Goal: Book appointment/travel/reservation

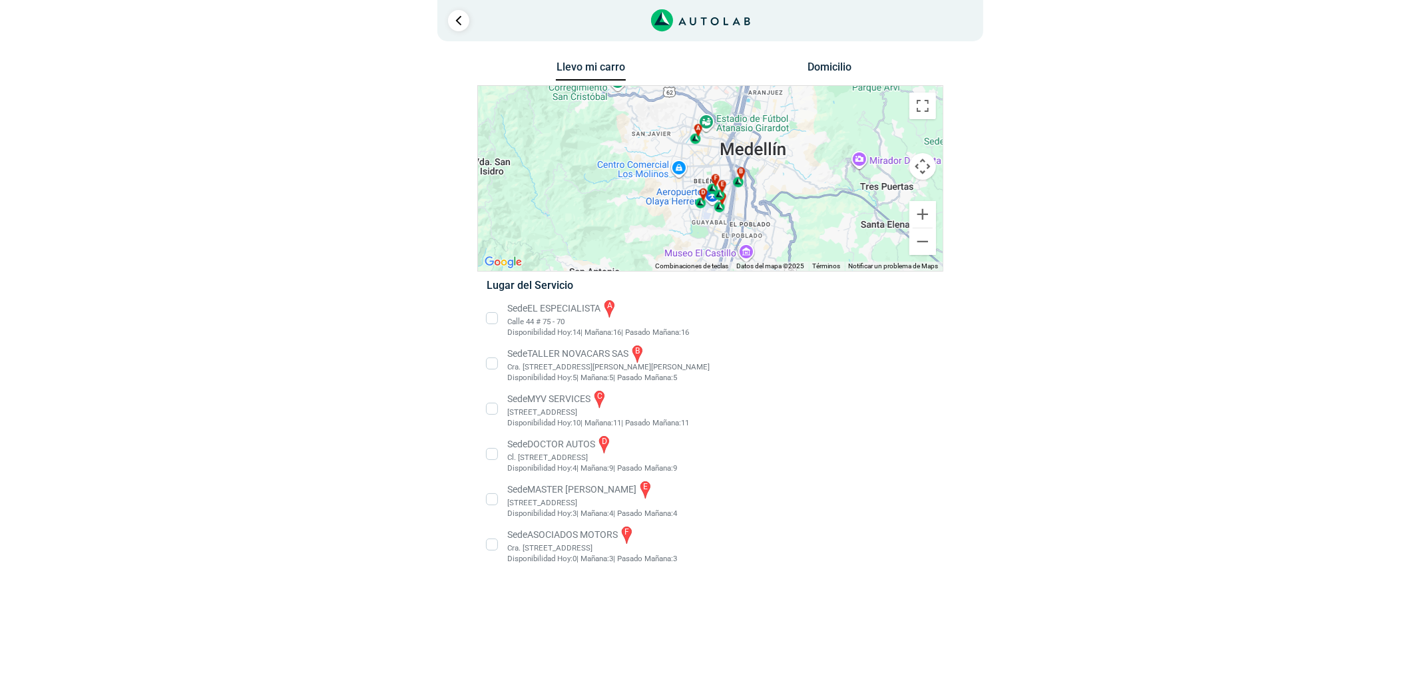
click at [541, 312] on li "Sede EL ESPECIALISTA a Calle 44 # 75 - 70 Disponibilidad [DATE]: 14 | [DATE]: 1…" at bounding box center [710, 318] width 467 height 40
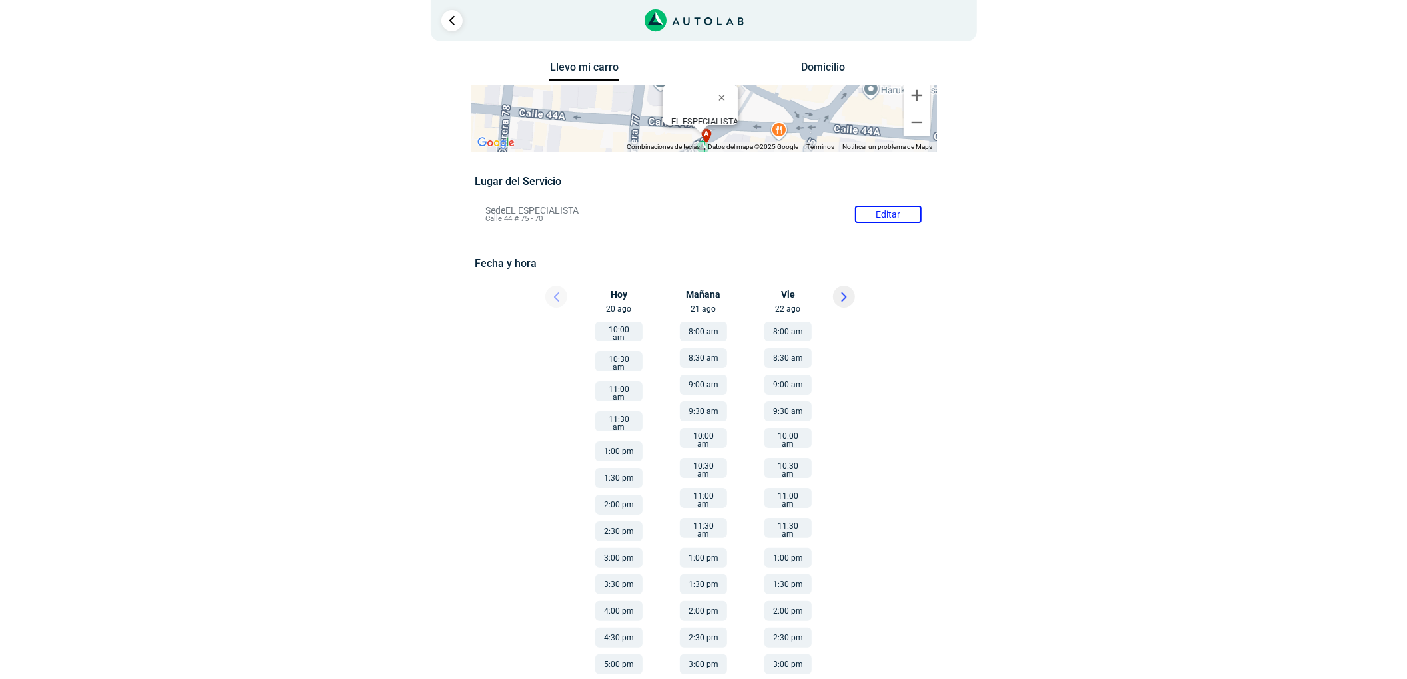
scroll to position [89, 0]
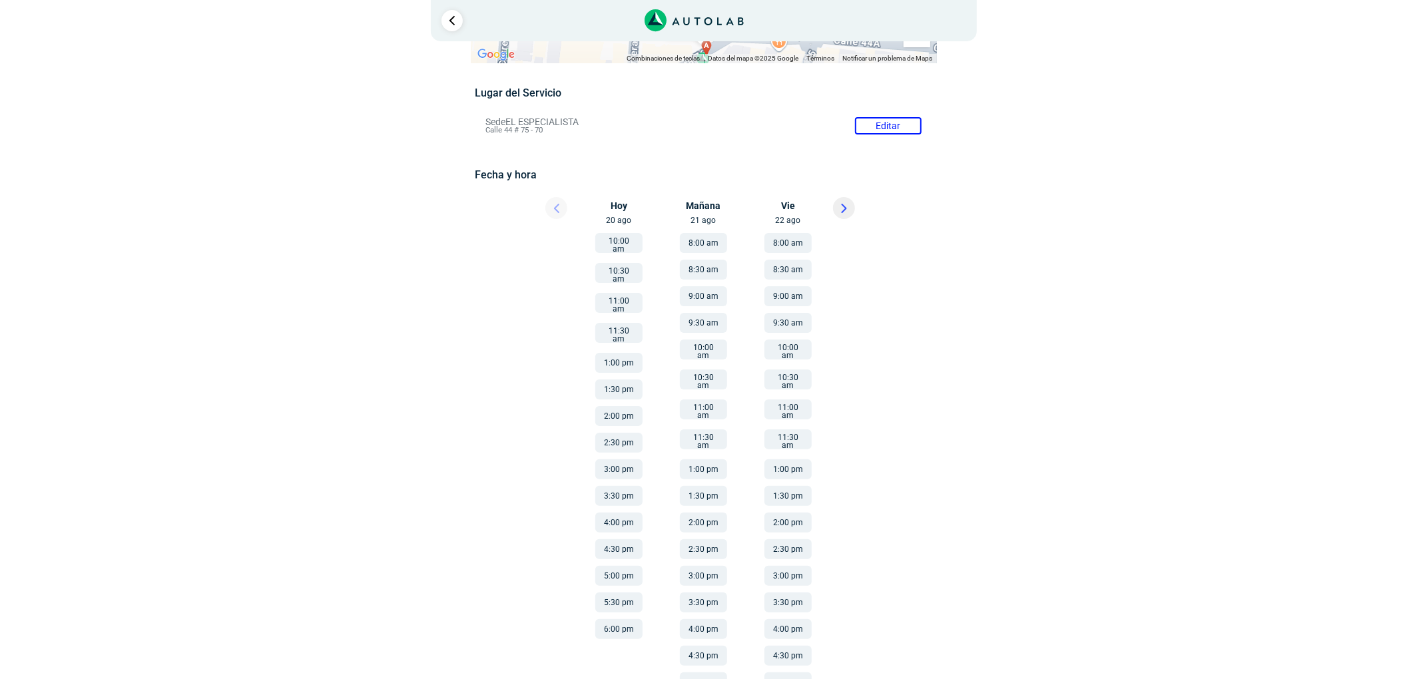
click at [627, 406] on button "2:00 pm" at bounding box center [618, 416] width 47 height 20
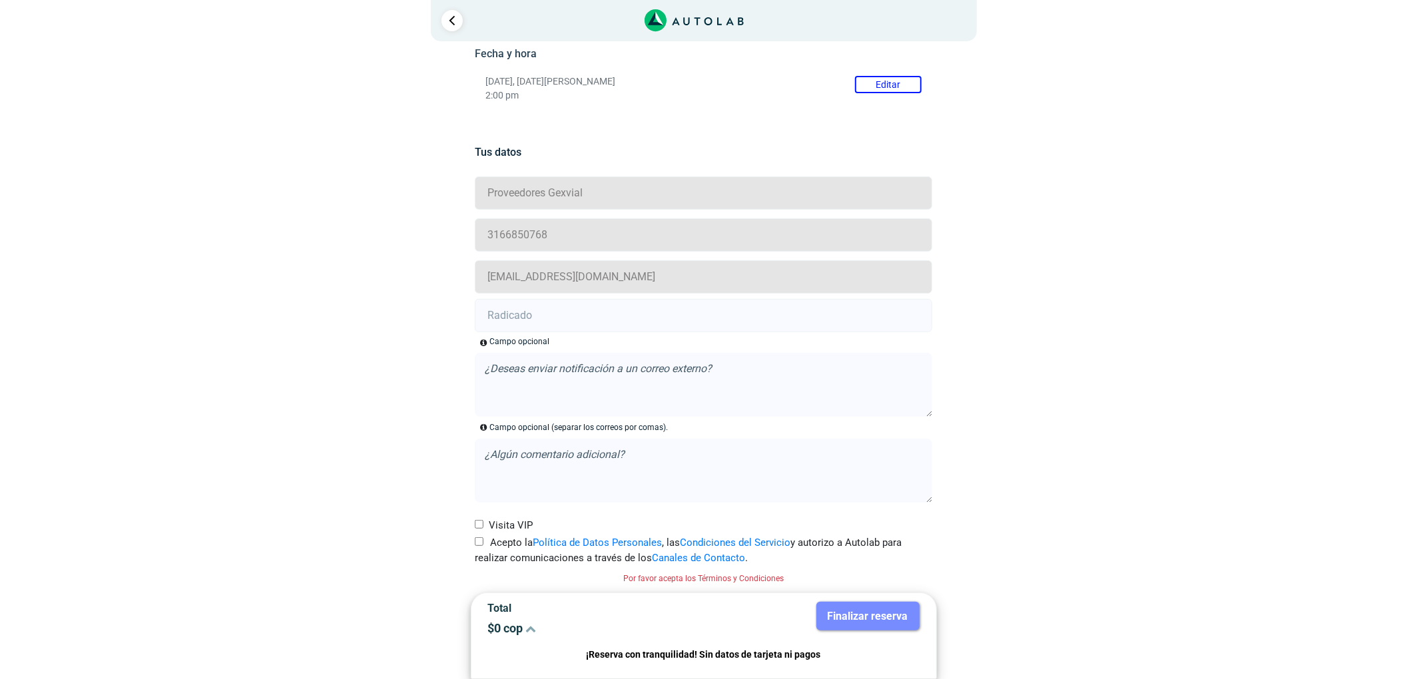
click at [477, 544] on input "Acepto la Política de Datos Personales , las Condiciones del Servicio y autoriz…" at bounding box center [479, 541] width 9 height 9
checkbox input "true"
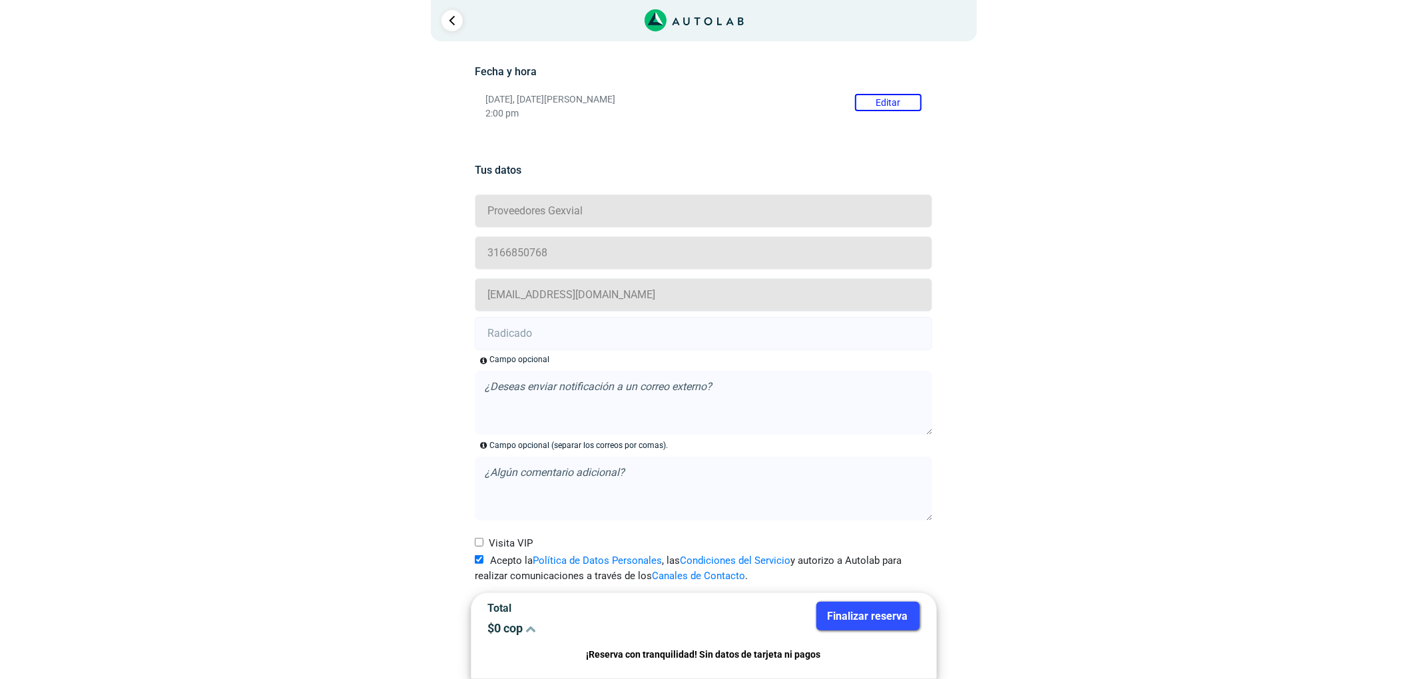
scroll to position [193, 0]
click at [541, 331] on input "text" at bounding box center [703, 333] width 457 height 33
click at [510, 337] on input "text" at bounding box center [703, 333] width 457 height 33
paste input "20907885"
click at [592, 334] on input "20907885 -" at bounding box center [703, 333] width 457 height 33
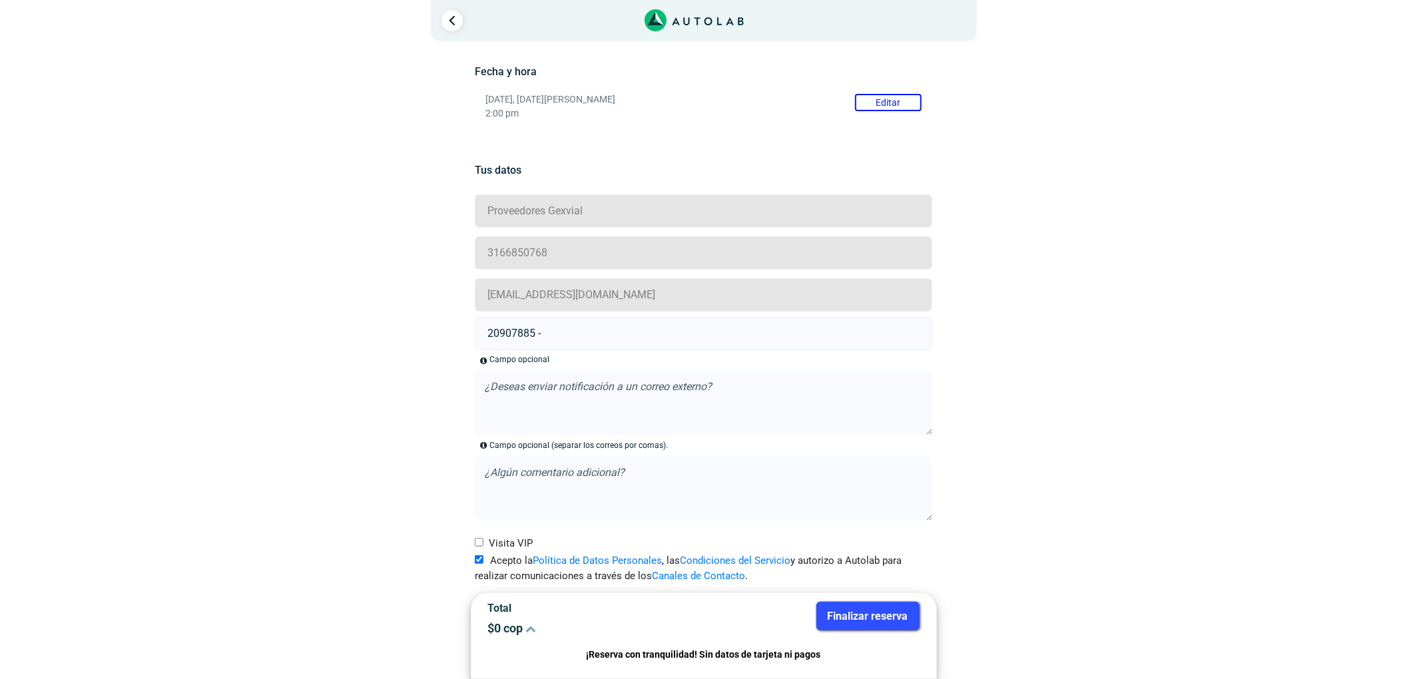
paste input "20909377"
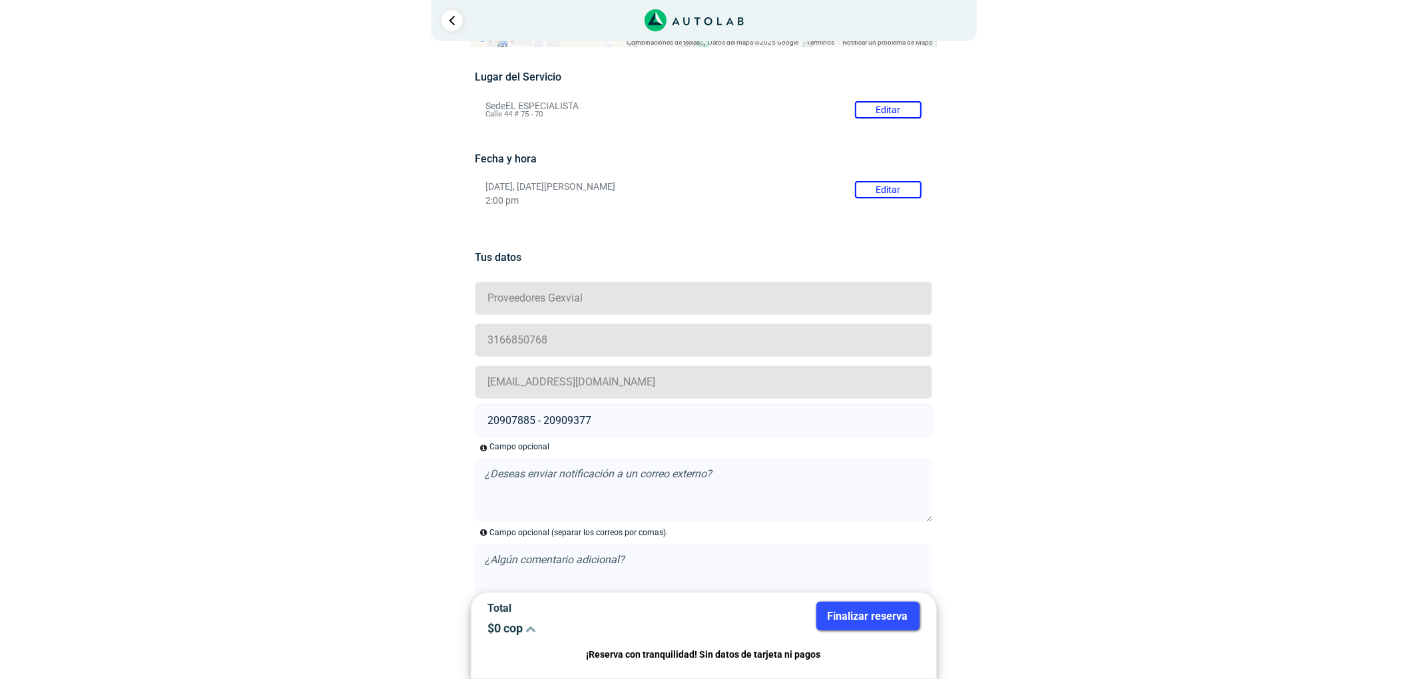
type input "20907885 - 20909377"
click at [912, 184] on button "Editar" at bounding box center [888, 189] width 67 height 17
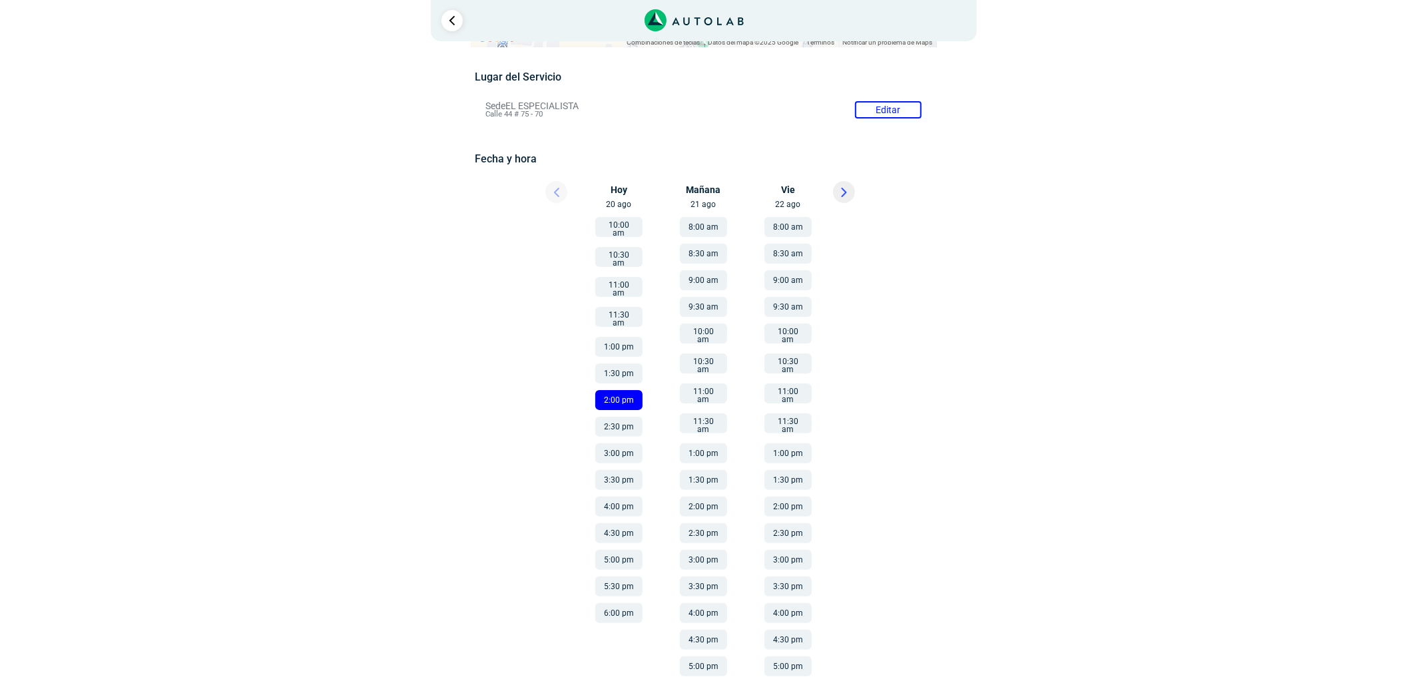
click at [627, 364] on button "1:30 pm" at bounding box center [618, 374] width 47 height 20
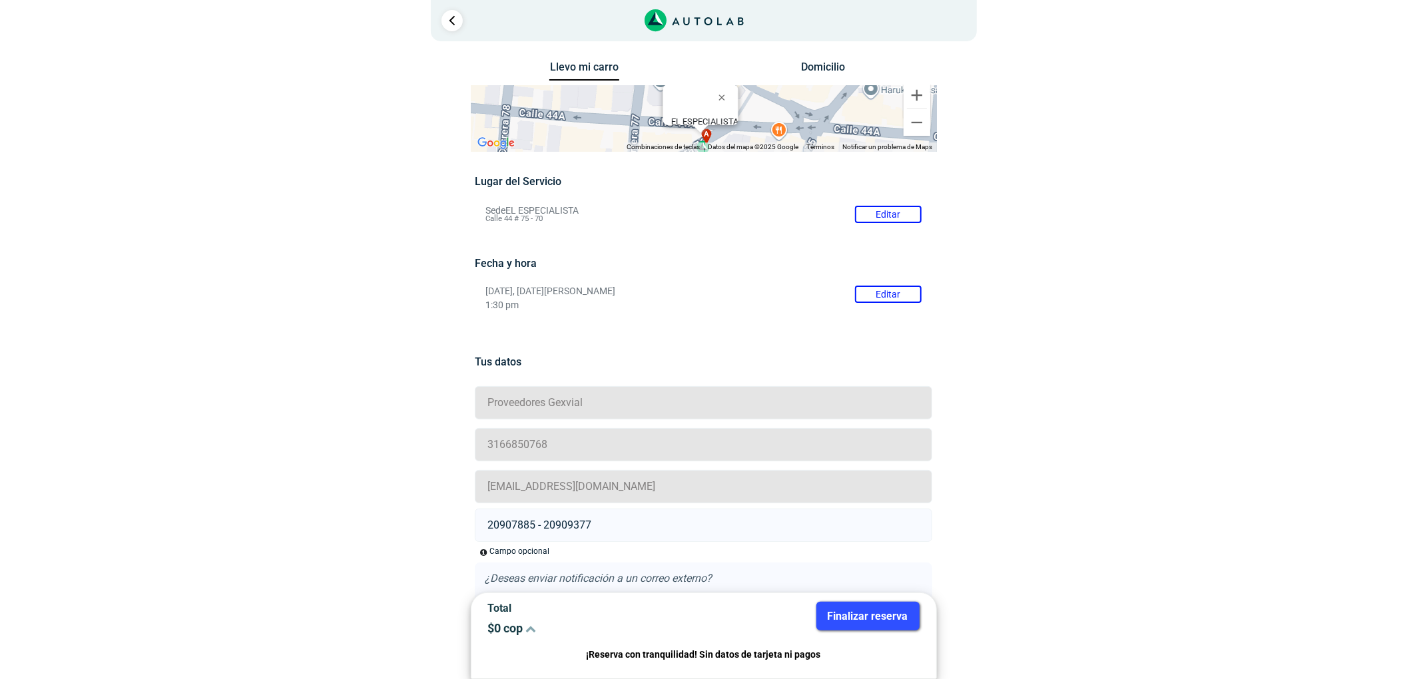
click at [868, 304] on p "1:30 pm" at bounding box center [703, 305] width 436 height 11
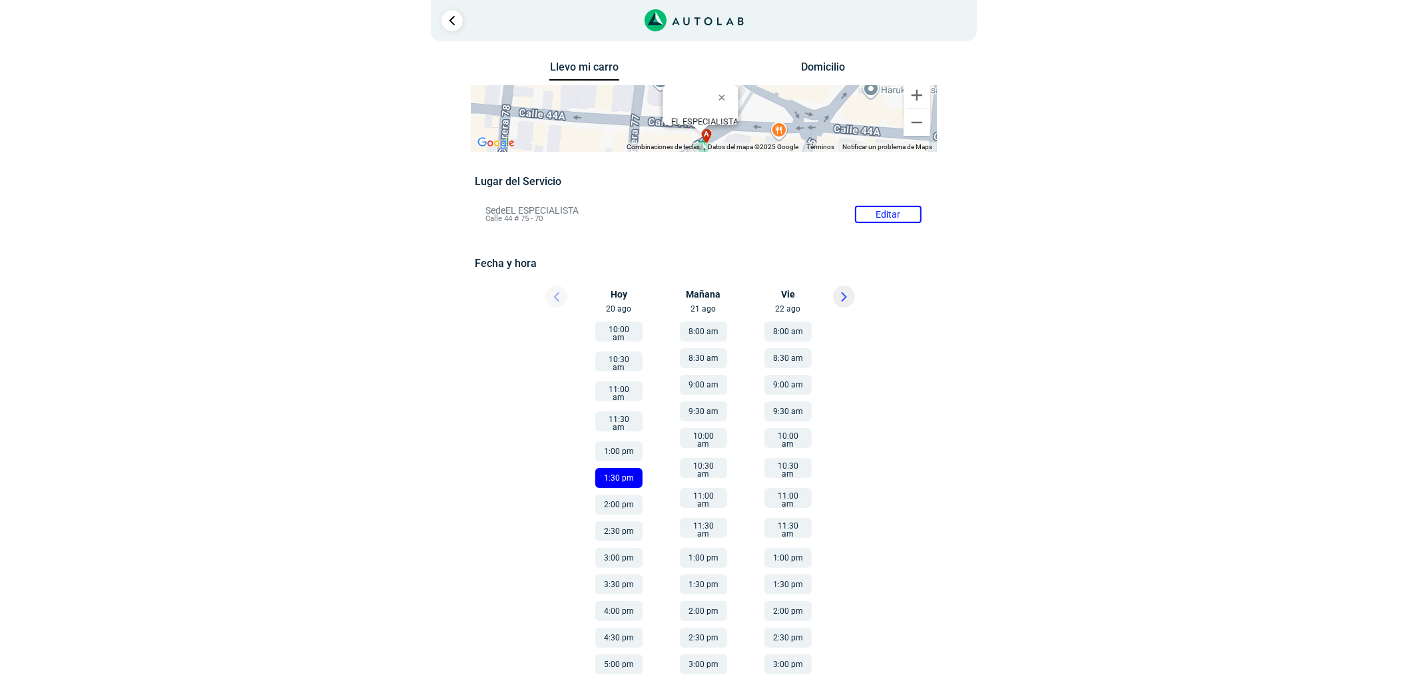
click at [634, 468] on button "1:30 pm" at bounding box center [618, 478] width 47 height 20
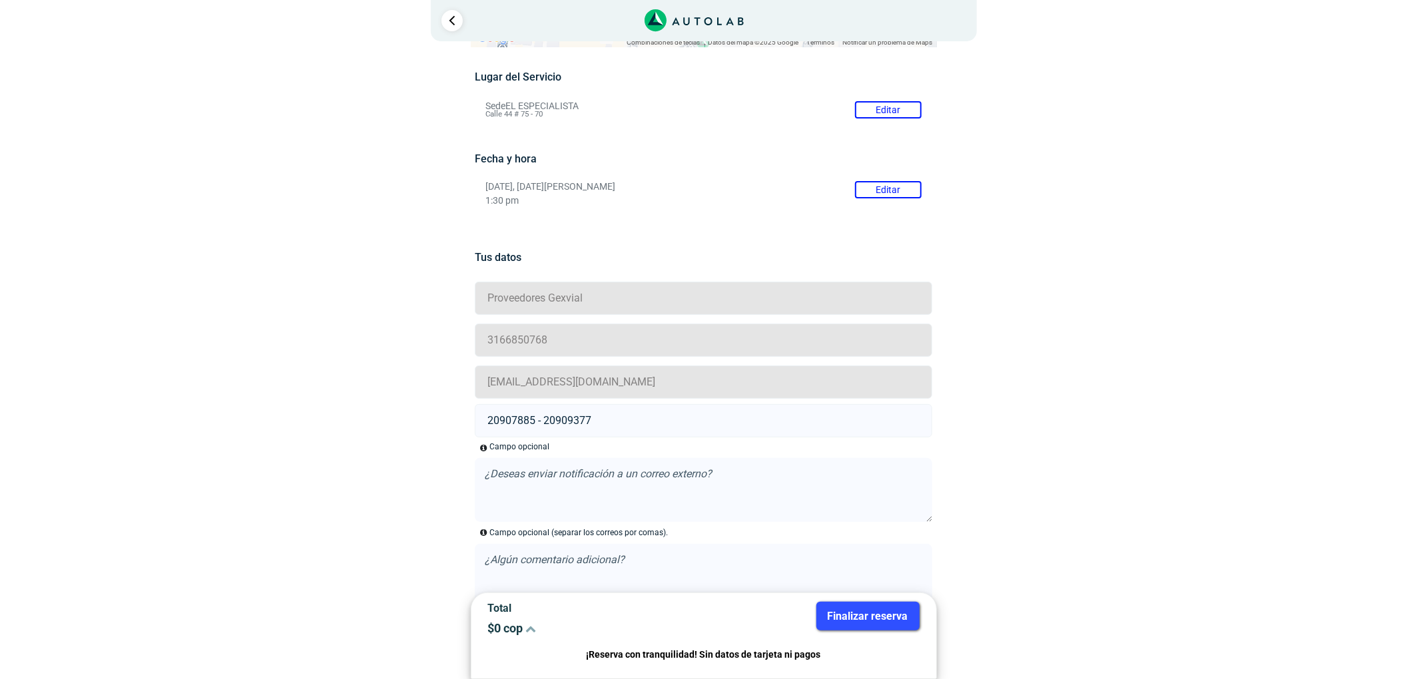
scroll to position [16, 0]
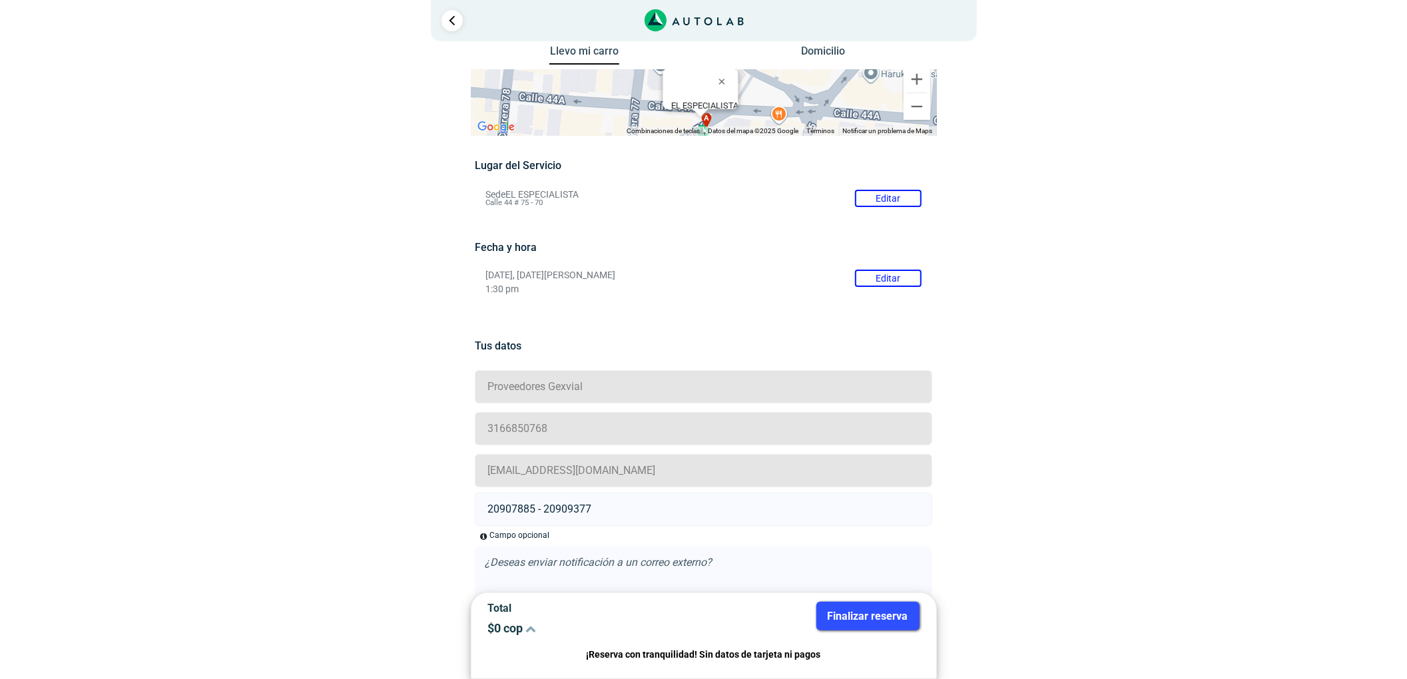
click at [844, 613] on button "Finalizar reserva" at bounding box center [867, 616] width 103 height 29
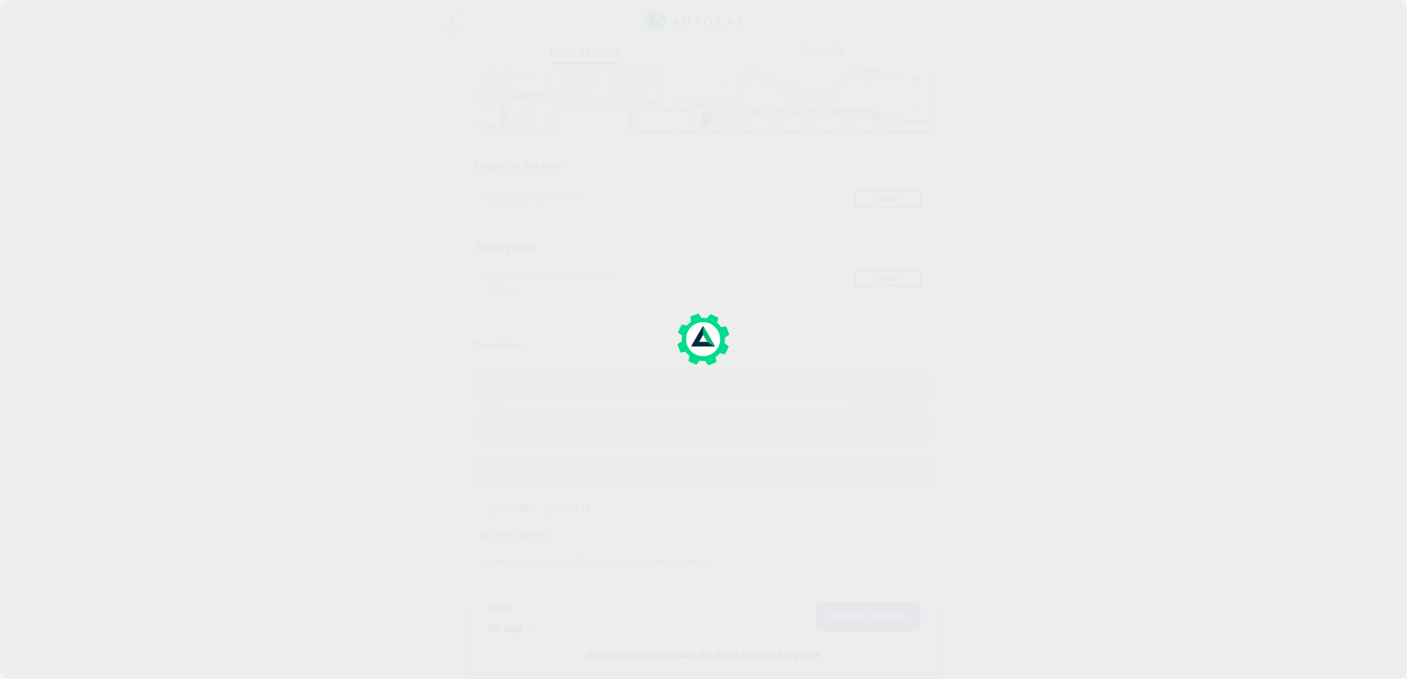
scroll to position [0, 0]
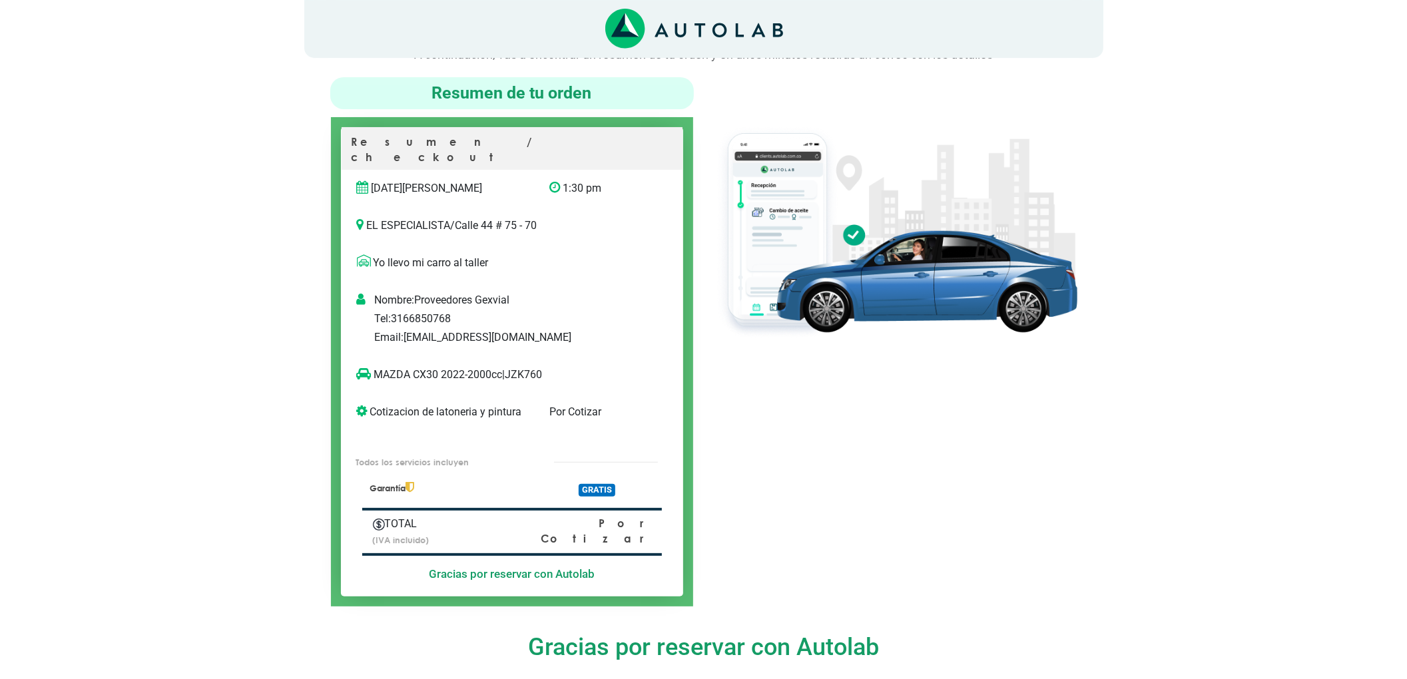
scroll to position [89, 0]
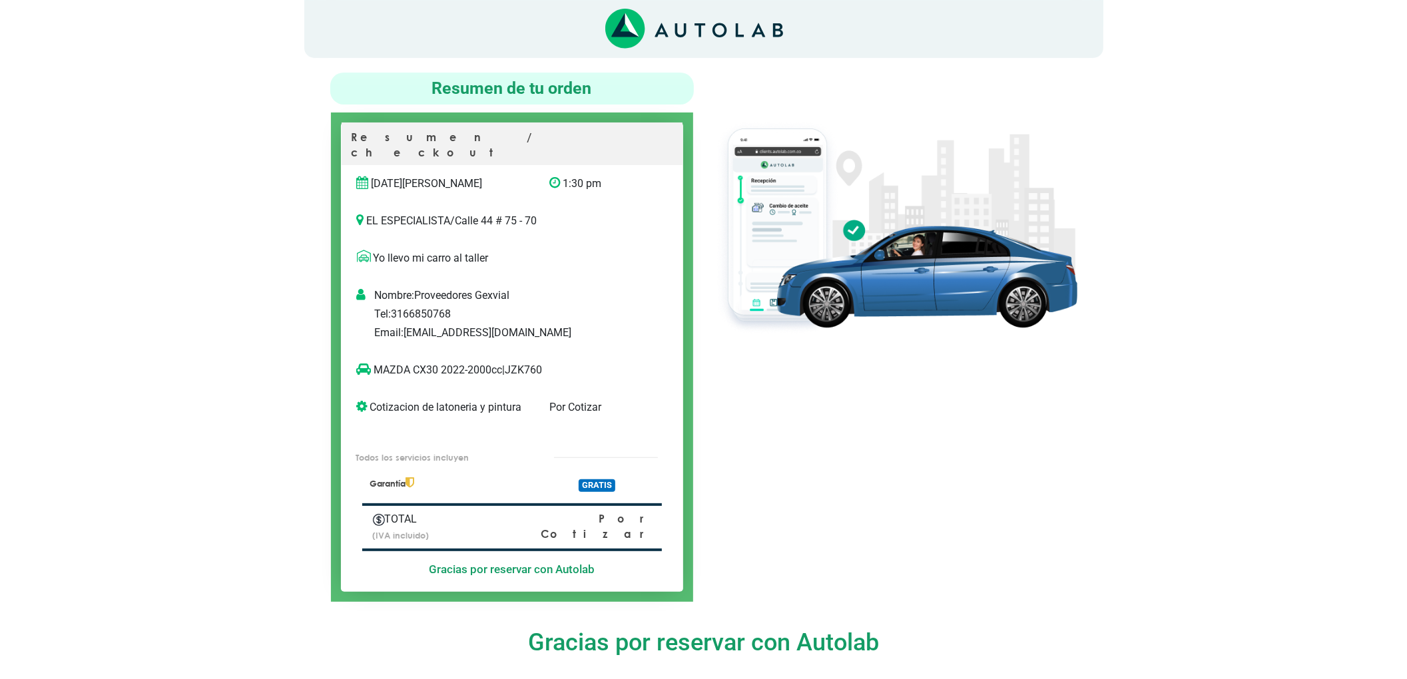
click at [541, 362] on p "MAZDA CX30 2022-2000cc | JZK760" at bounding box center [498, 370] width 283 height 16
copy p "JZK760"
drag, startPoint x: 440, startPoint y: 354, endPoint x: 373, endPoint y: 360, distance: 67.5
click at [373, 362] on p "MAZDA CX30 2022-2000cc | JZK760" at bounding box center [498, 370] width 283 height 16
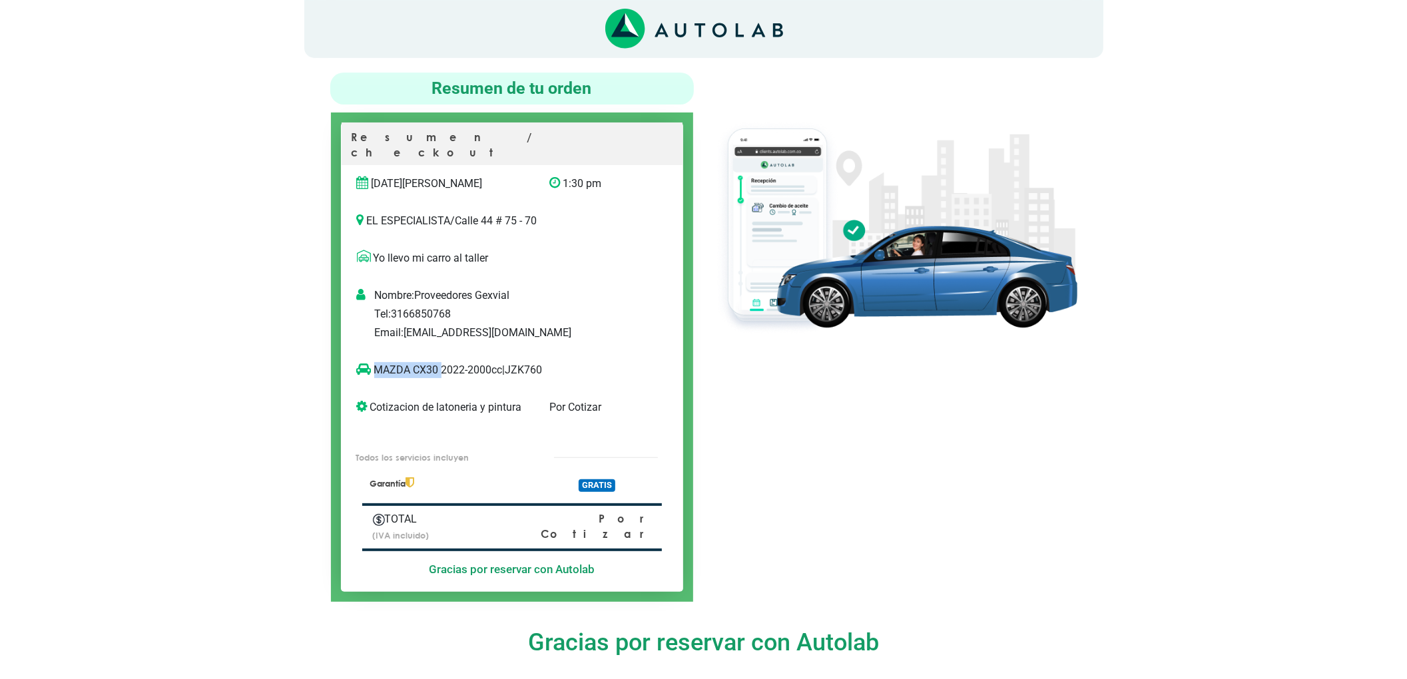
copy p "MAZDA CX30"
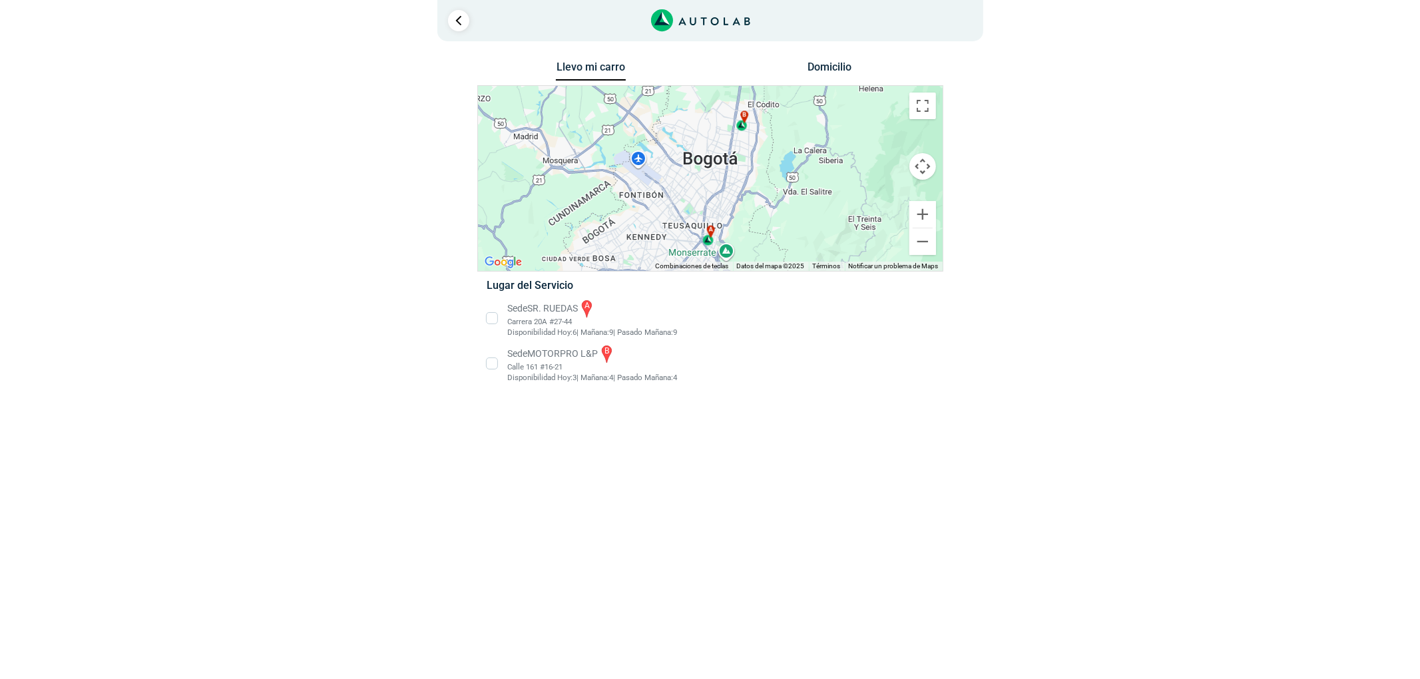
click at [534, 321] on li "Sede SR. RUEDAS a Carrera 20A #27-44 Disponibilidad Hoy: 6 | Mañana: 9 9" at bounding box center [710, 318] width 467 height 40
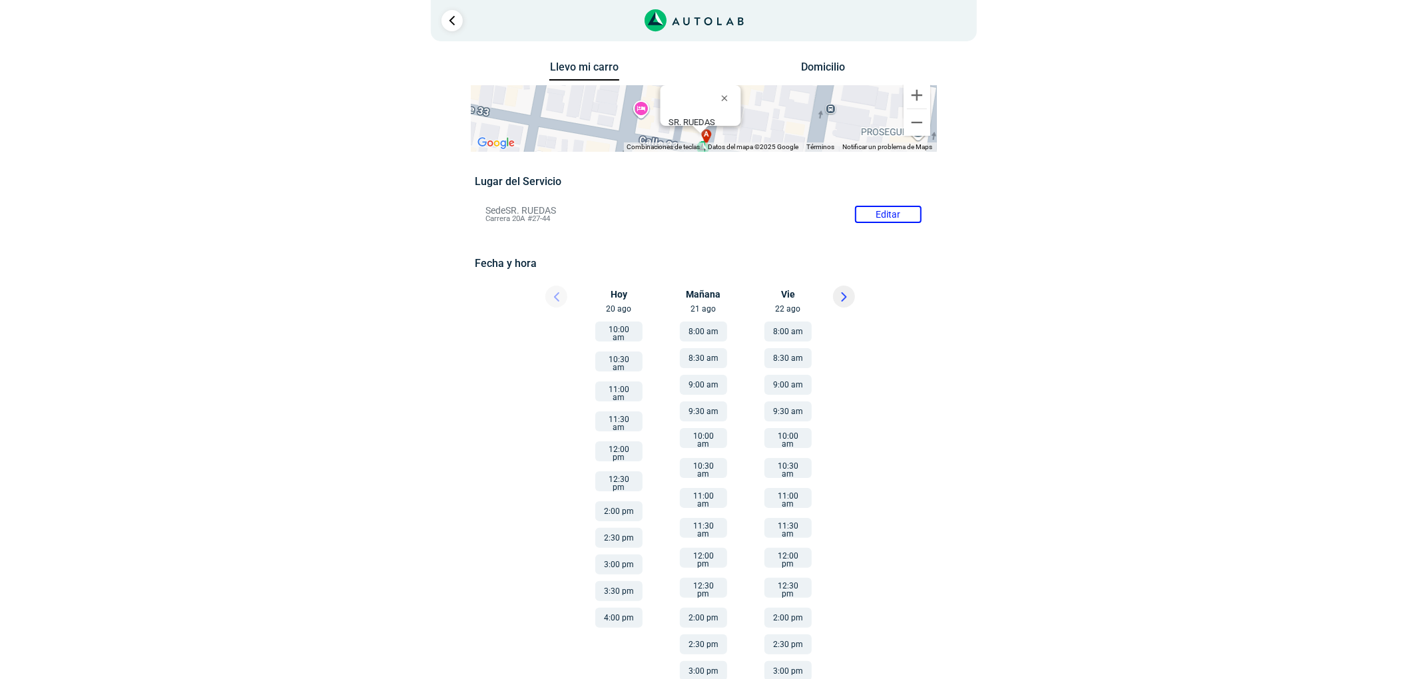
click at [843, 294] on icon at bounding box center [844, 297] width 4 height 8
click at [631, 398] on li "10:30 am" at bounding box center [619, 413] width 90 height 30
click at [618, 377] on button "10:00 am" at bounding box center [618, 385] width 47 height 20
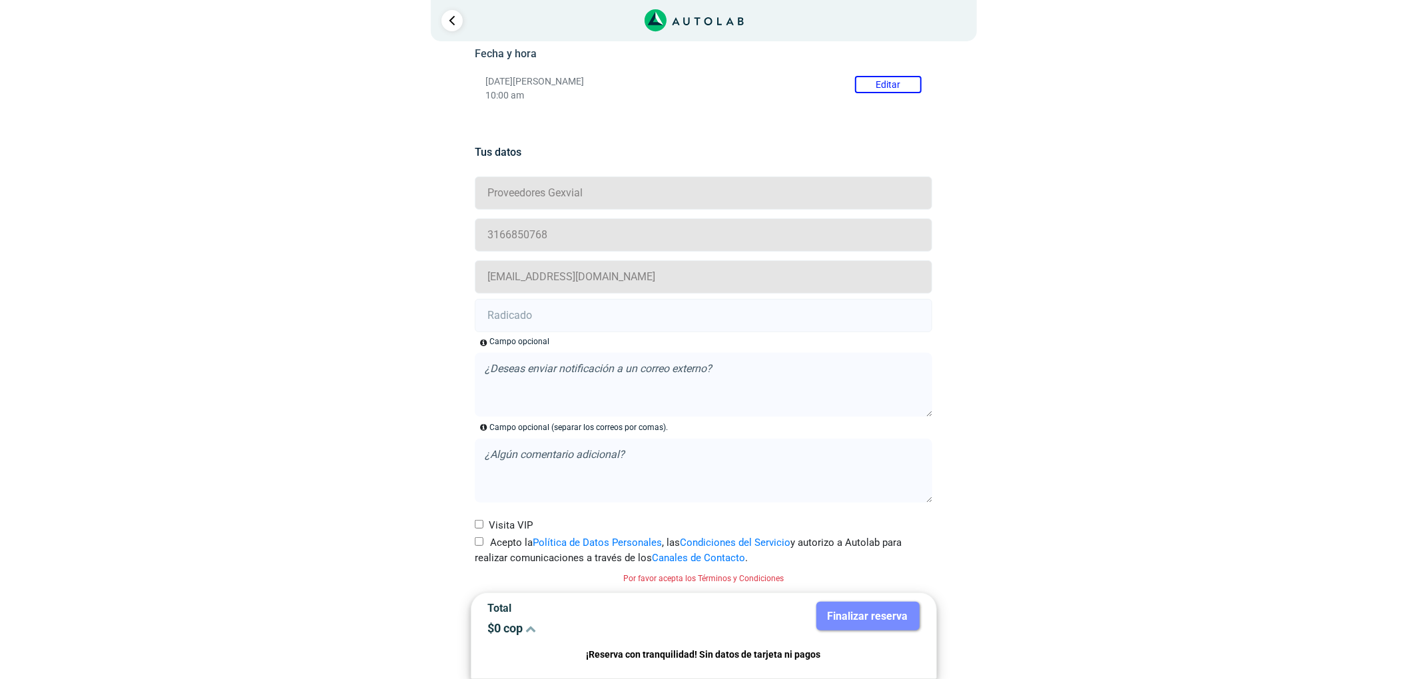
click at [480, 539] on input "Acepto la Política de Datos Personales , las Condiciones del Servicio y autoriz…" at bounding box center [479, 541] width 9 height 9
checkbox input "true"
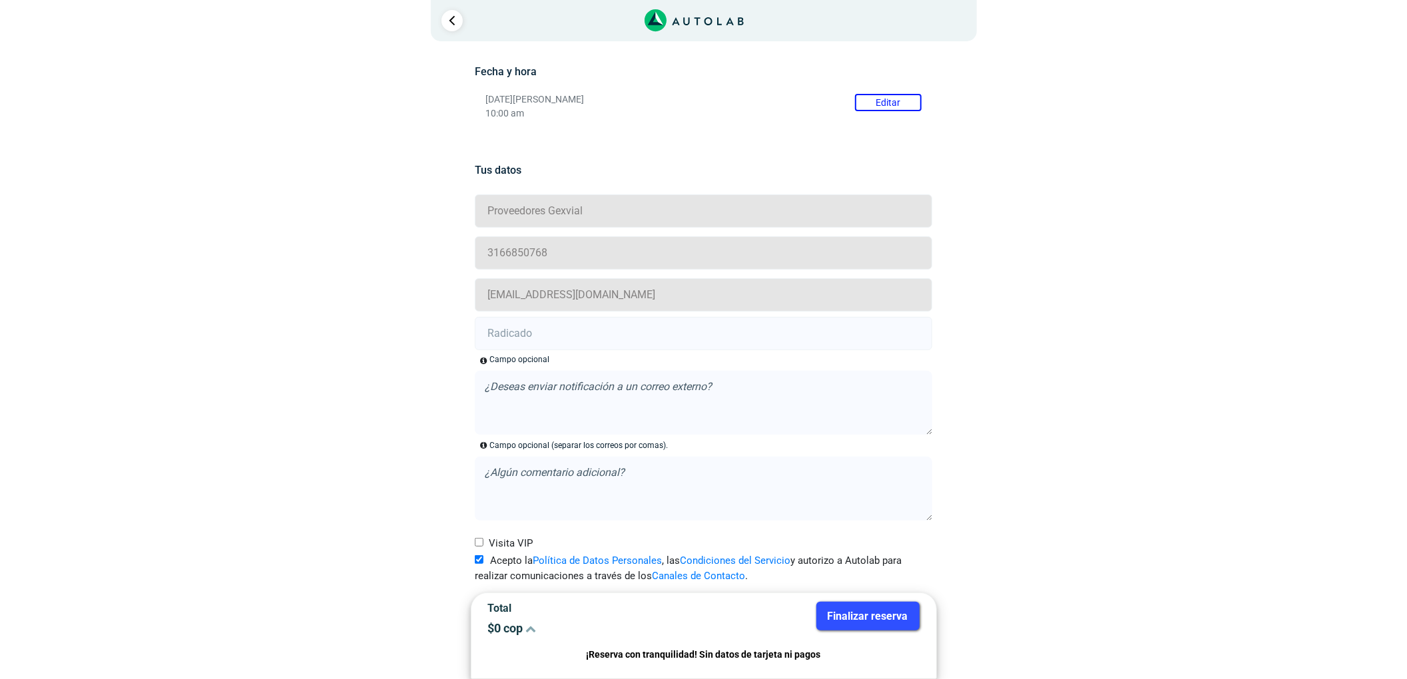
scroll to position [193, 0]
click at [534, 323] on input "text" at bounding box center [703, 333] width 457 height 33
click at [528, 334] on input "text" at bounding box center [703, 333] width 457 height 33
paste input "20905795"
type input "20905795"
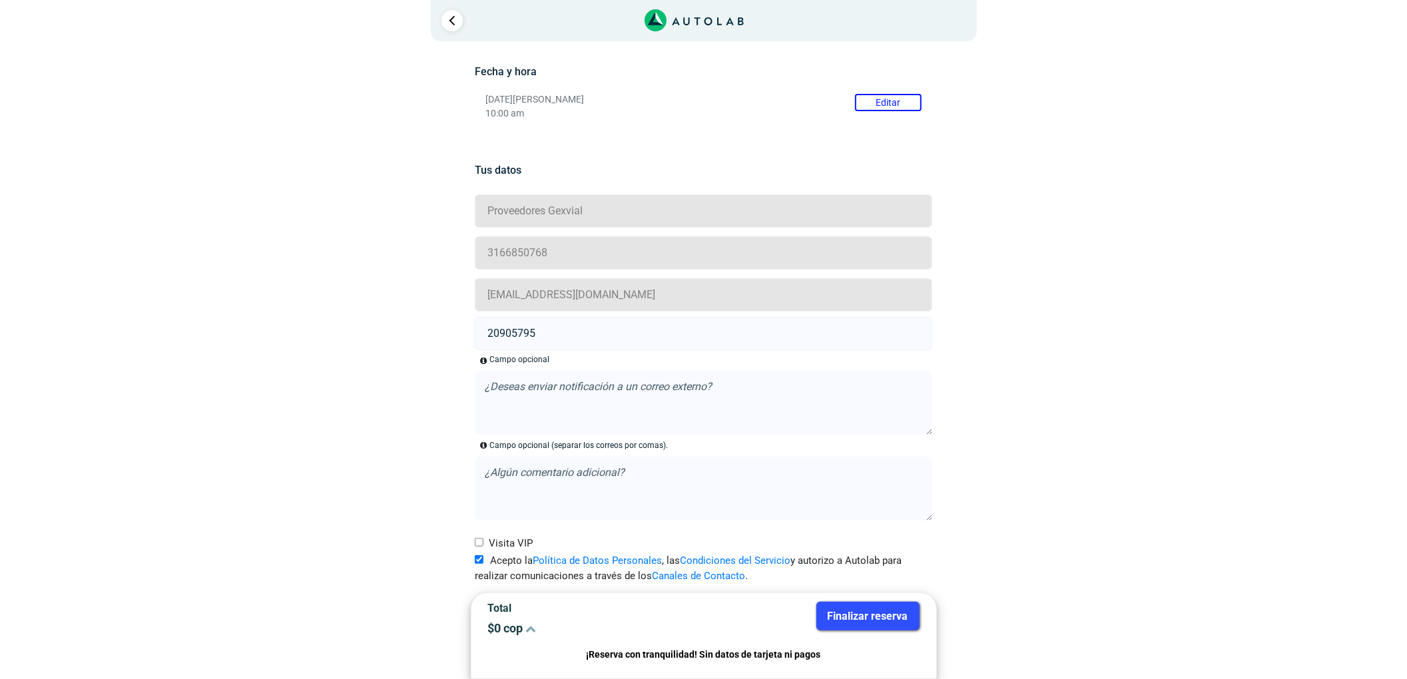
click at [869, 613] on button "Finalizar reserva" at bounding box center [867, 616] width 103 height 29
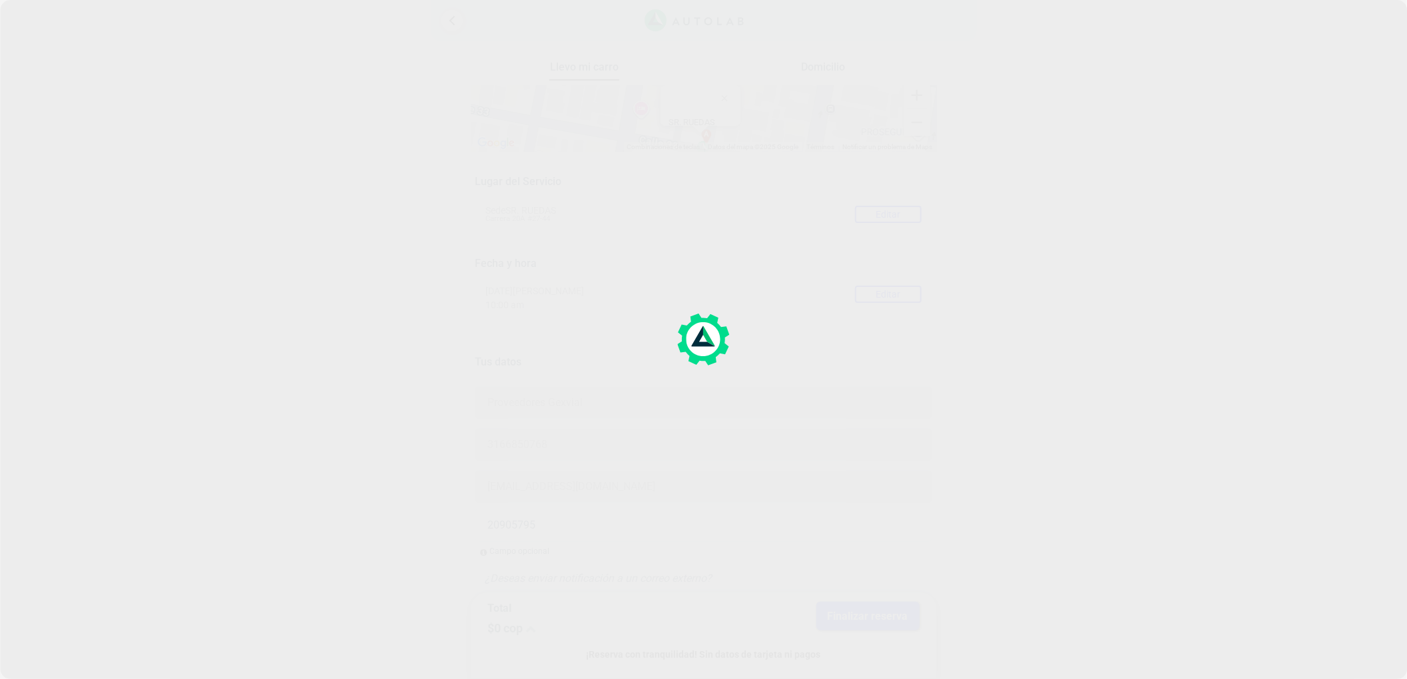
scroll to position [89, 0]
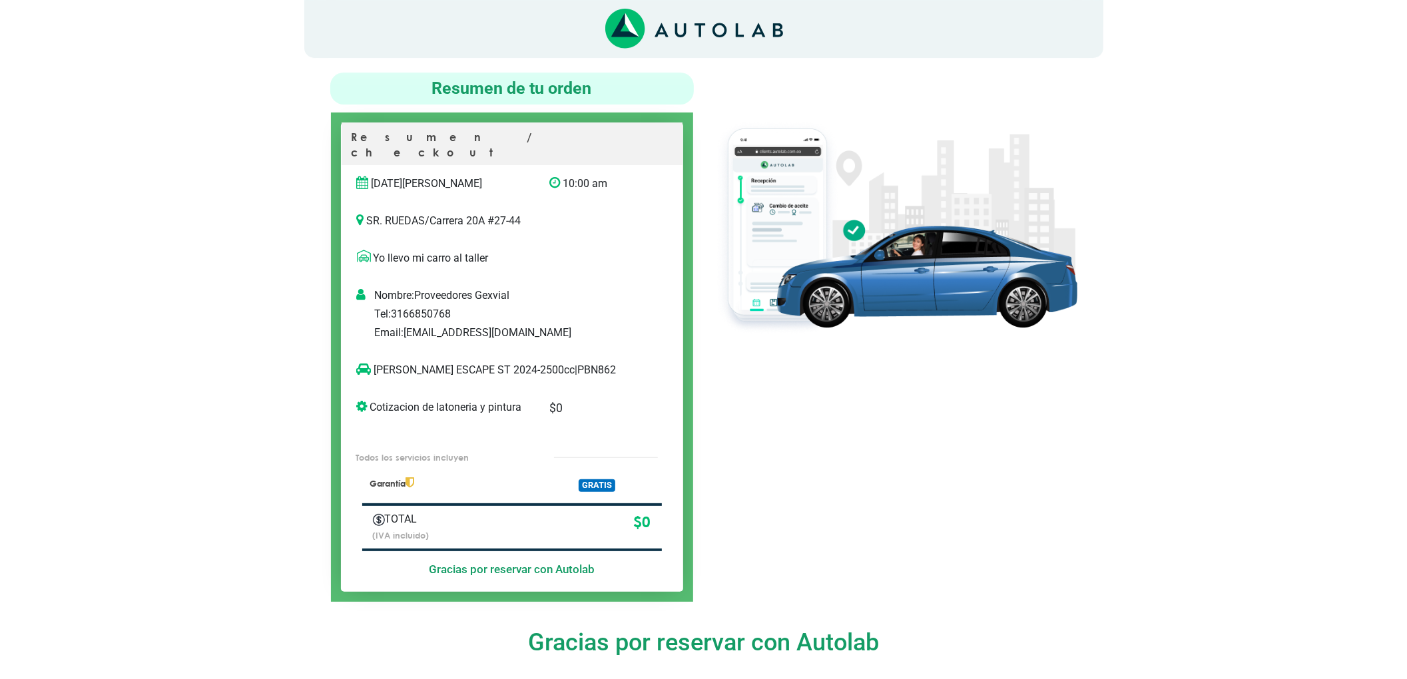
click at [561, 365] on div "FORD ESCAPE ST 2024-2500cc | PBN862" at bounding box center [498, 375] width 303 height 27
click at [558, 362] on p "FORD ESCAPE ST 2024-2500cc | PBN862" at bounding box center [498, 370] width 283 height 16
click at [557, 362] on p "FORD ESCAPE ST 2024-2500cc | PBN862" at bounding box center [498, 370] width 283 height 16
click at [549, 362] on p "FORD ESCAPE ST 2024-2500cc | PBN862" at bounding box center [498, 370] width 283 height 16
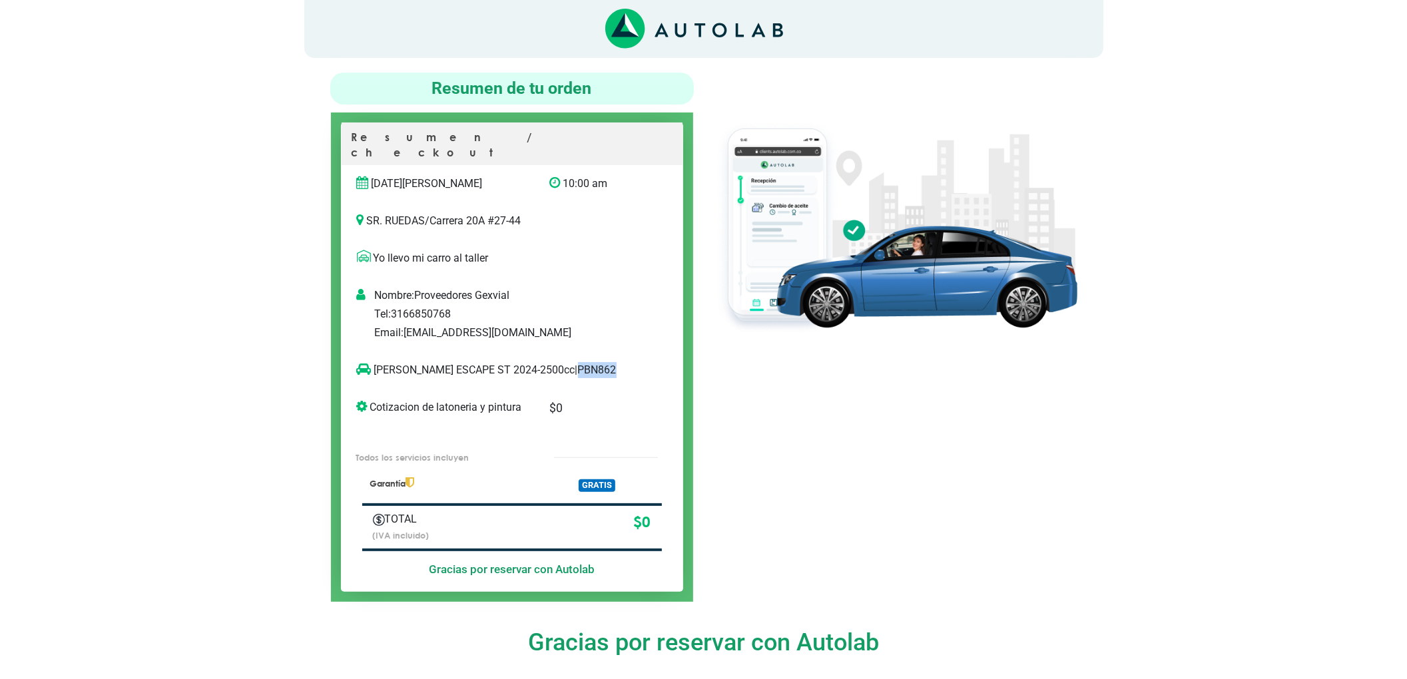
copy p "PBN862"
click at [398, 400] on p "Cotizacion de latoneria y pintura" at bounding box center [443, 408] width 172 height 16
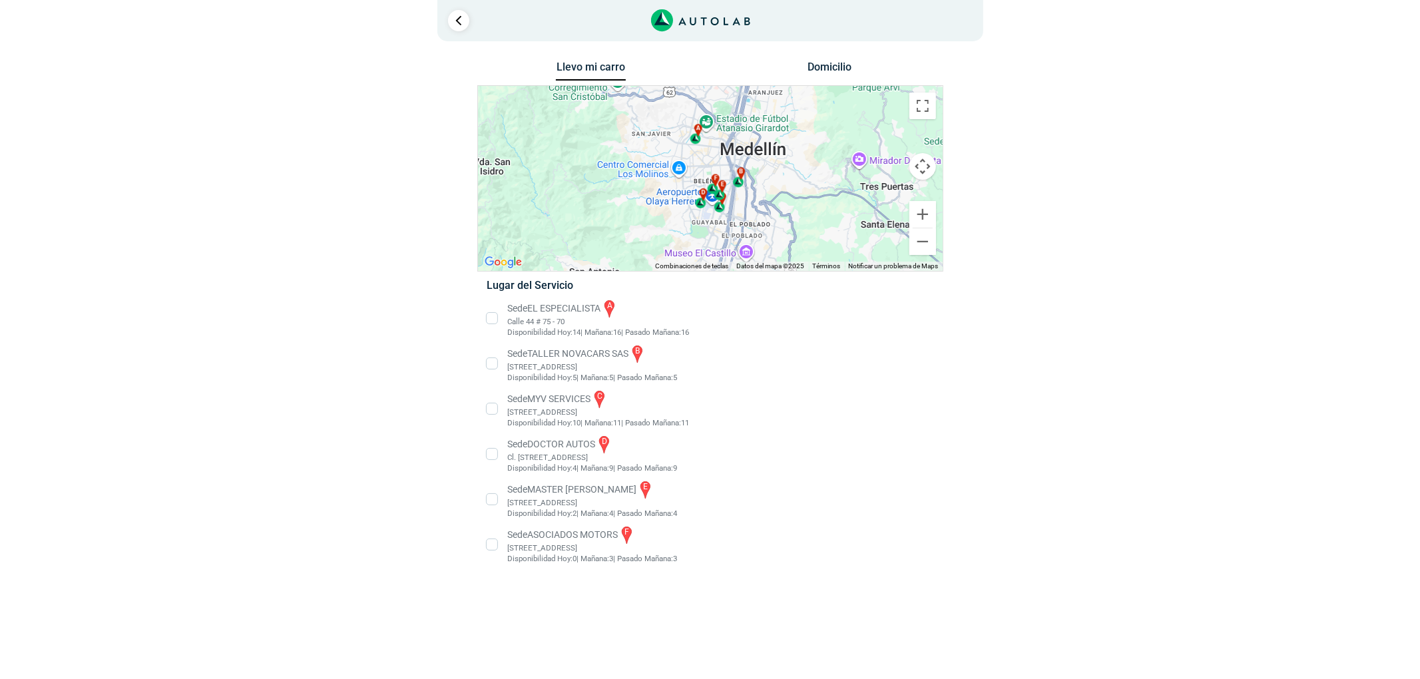
click at [615, 495] on li "Sede MASTER MOTRIZ e Cl 20 #52 35, Guayabal, Medellín, Guayabal, Medellín, Anti…" at bounding box center [710, 499] width 467 height 40
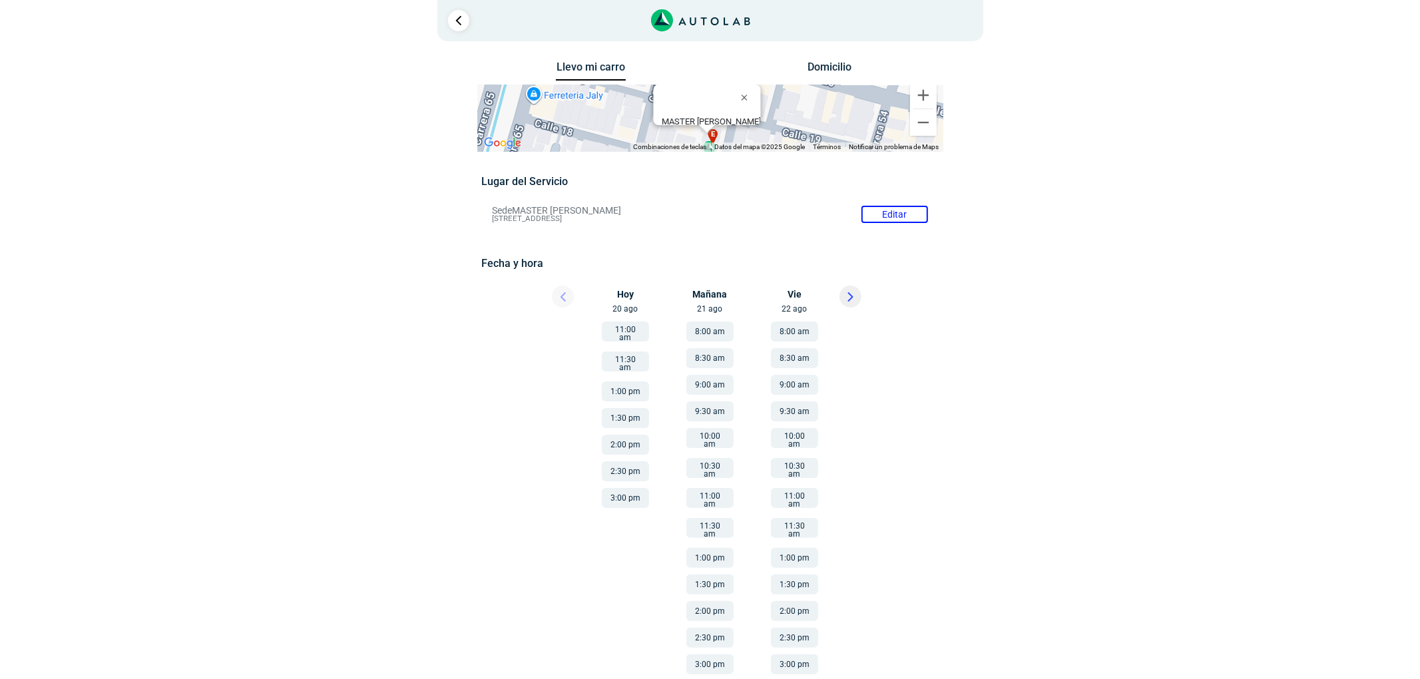
click at [853, 302] on button at bounding box center [851, 297] width 22 height 22
click at [839, 300] on div at bounding box center [870, 300] width 80 height 29
click at [856, 302] on button at bounding box center [851, 297] width 22 height 22
click at [613, 358] on button "8:30 am" at bounding box center [625, 358] width 47 height 20
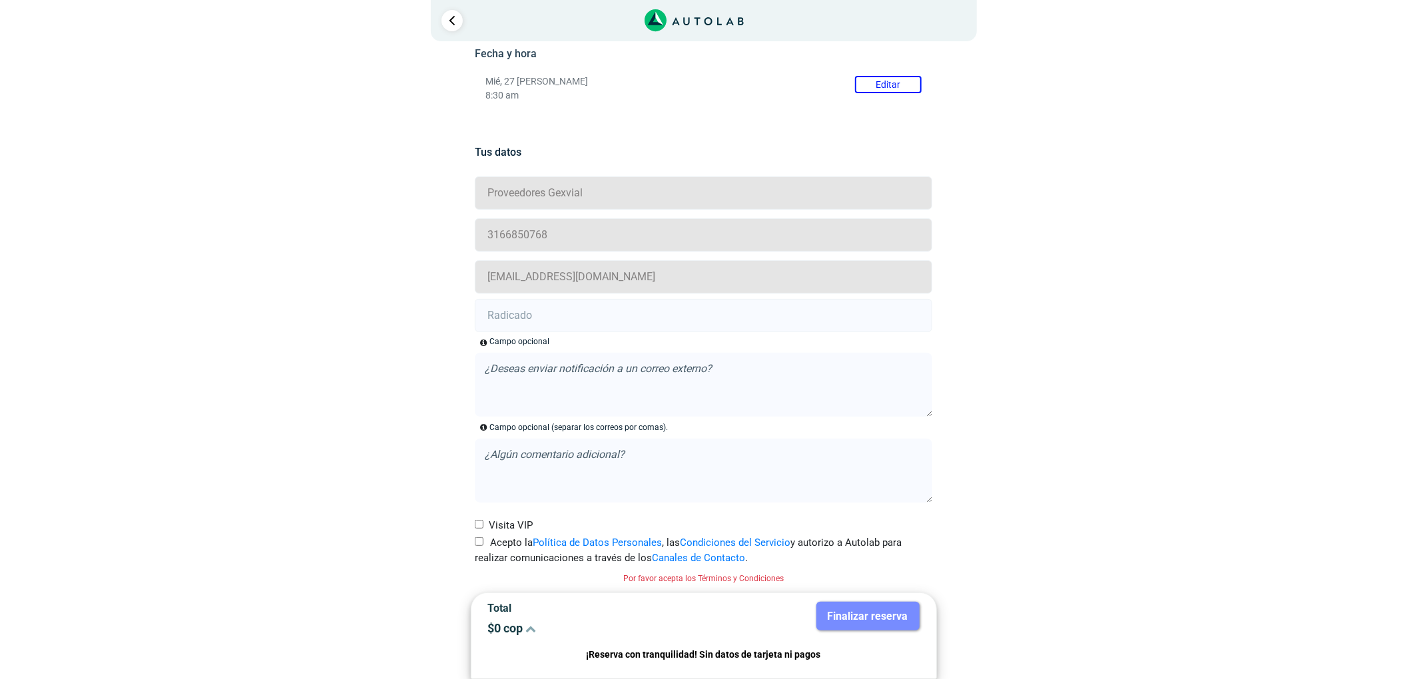
click at [481, 539] on input "Acepto la Política de Datos Personales , las Condiciones del Servicio y autoriz…" at bounding box center [479, 541] width 9 height 9
checkbox input "true"
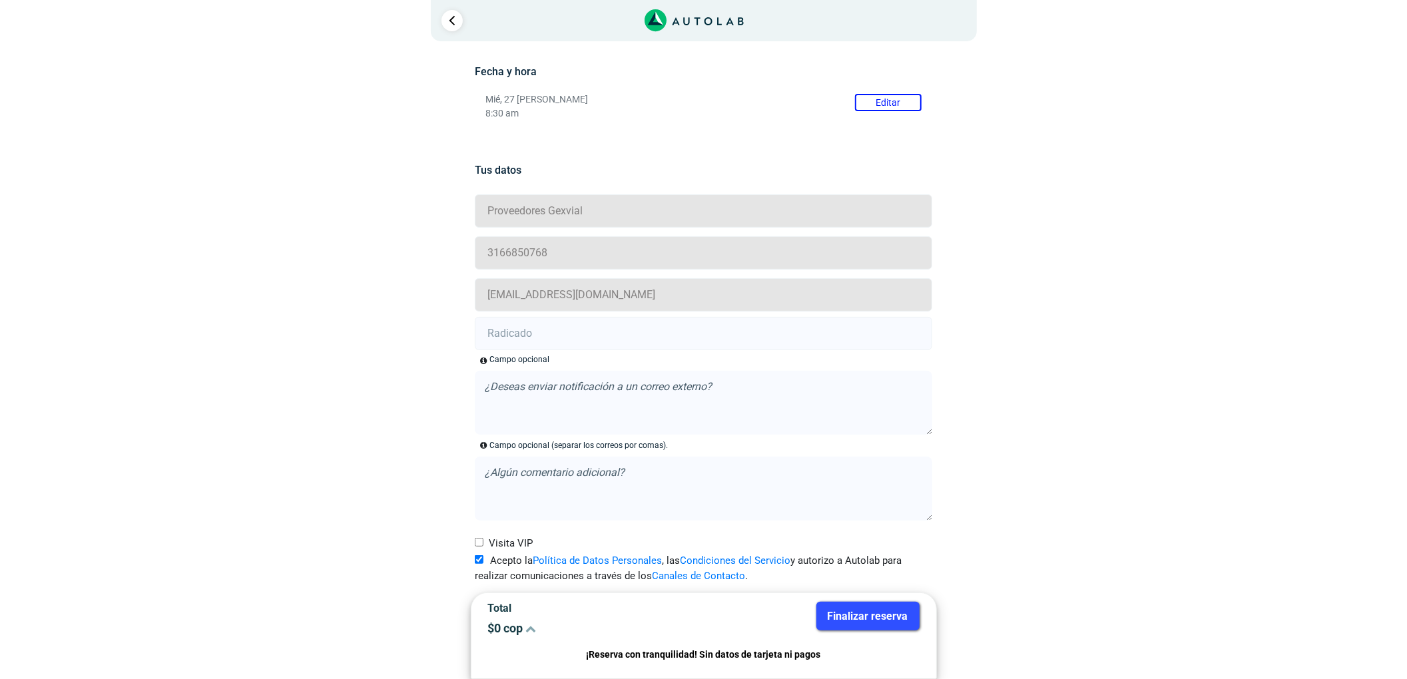
click at [537, 347] on input "text" at bounding box center [703, 333] width 457 height 33
click at [512, 331] on input "text" at bounding box center [703, 333] width 457 height 33
paste input "20906200"
type input "20906200"
click at [851, 619] on button "Finalizar reserva" at bounding box center [867, 616] width 103 height 29
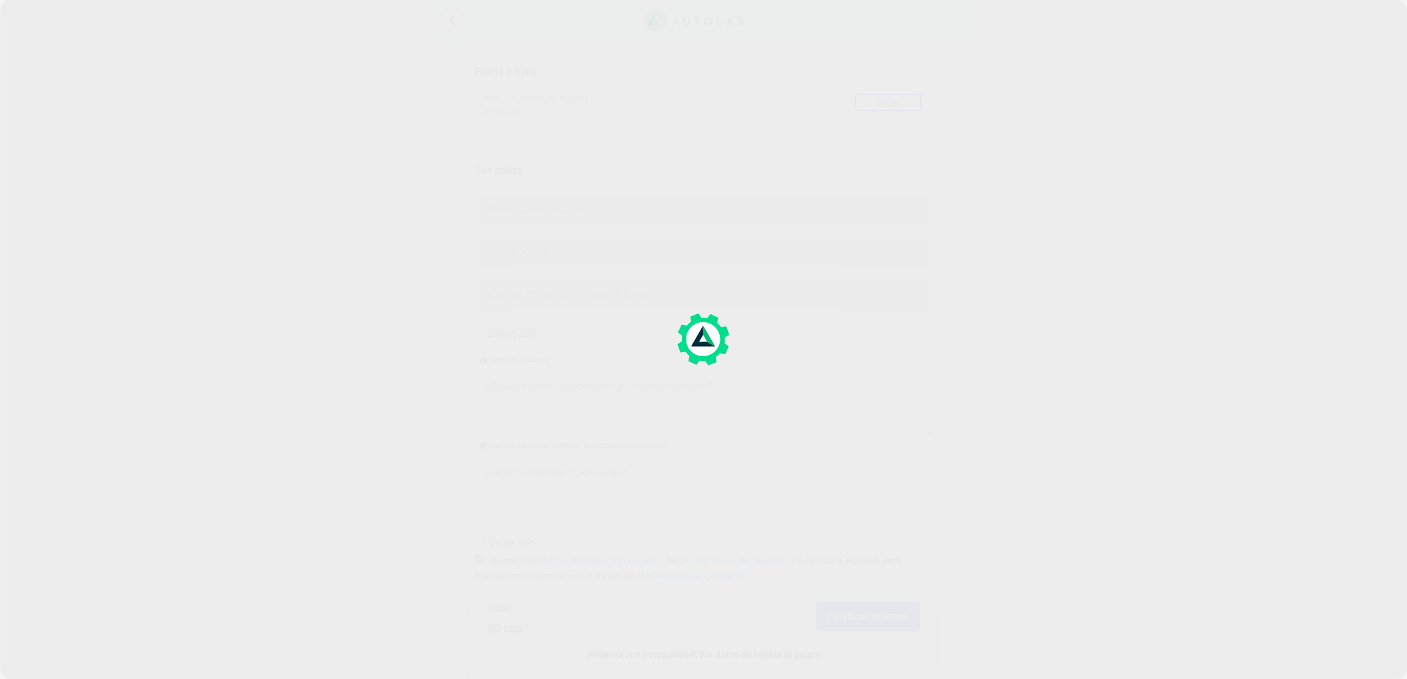
scroll to position [0, 0]
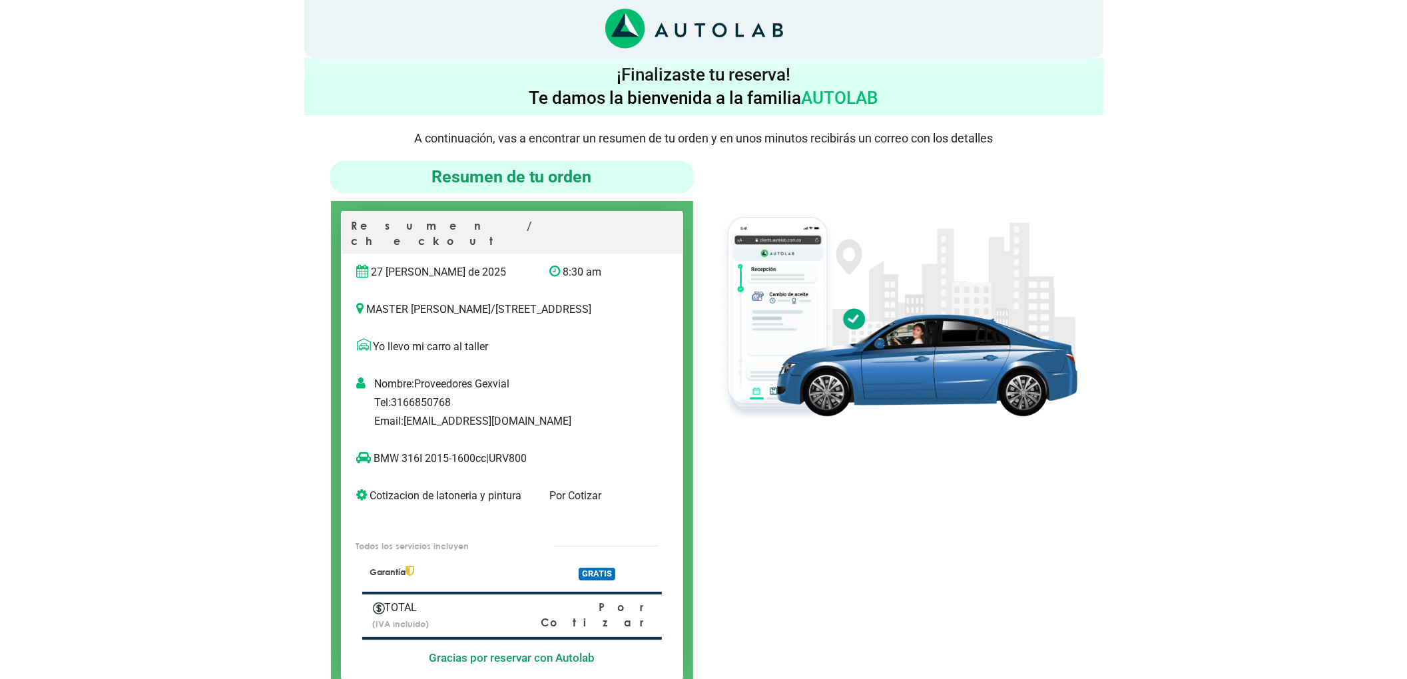
click at [523, 459] on p "BMW 316I 2015-1600cc | URV800" at bounding box center [498, 459] width 283 height 16
copy p "URV800"
drag, startPoint x: 374, startPoint y: 457, endPoint x: 419, endPoint y: 446, distance: 45.9
click at [422, 459] on p "BMW 316I 2015-1600cc | URV800" at bounding box center [498, 459] width 283 height 16
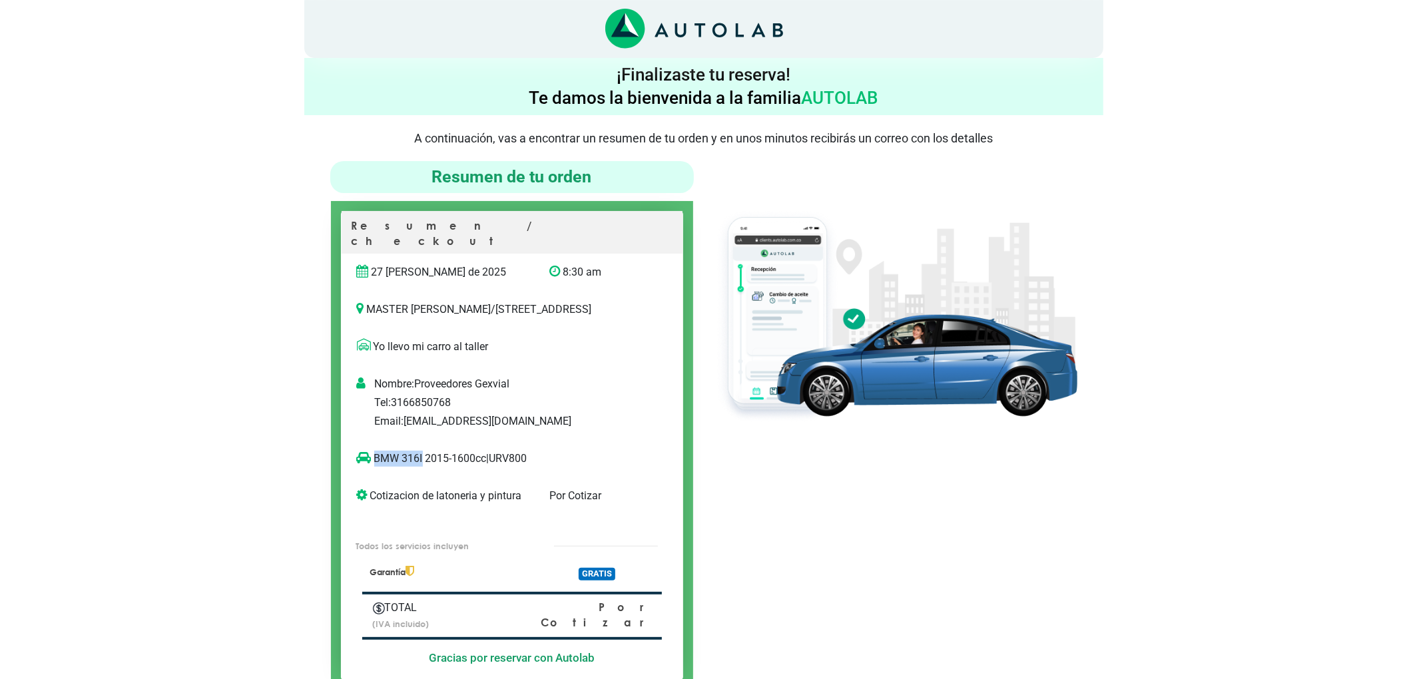
copy p "BMW 316I"
